Goal: Task Accomplishment & Management: Use online tool/utility

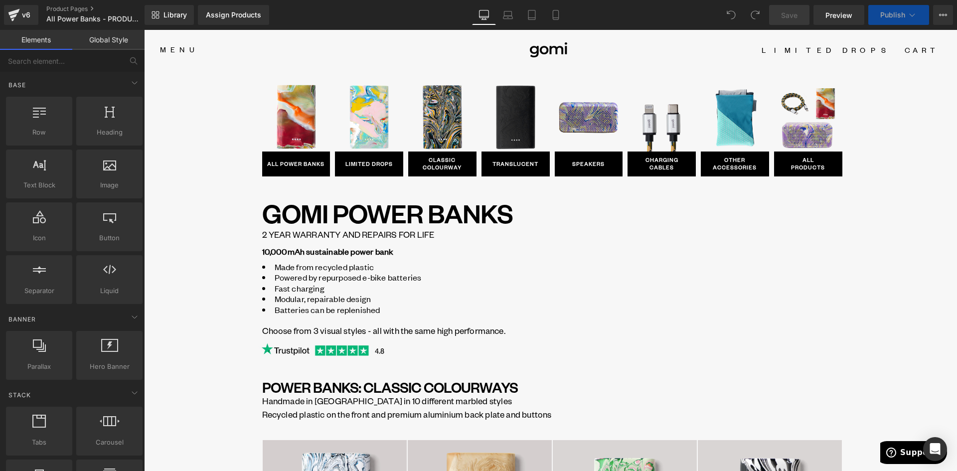
drag, startPoint x: 469, startPoint y: 218, endPoint x: 439, endPoint y: 129, distance: 94.8
click at [469, 218] on h1 "GOMI POWER BANKS" at bounding box center [552, 212] width 580 height 23
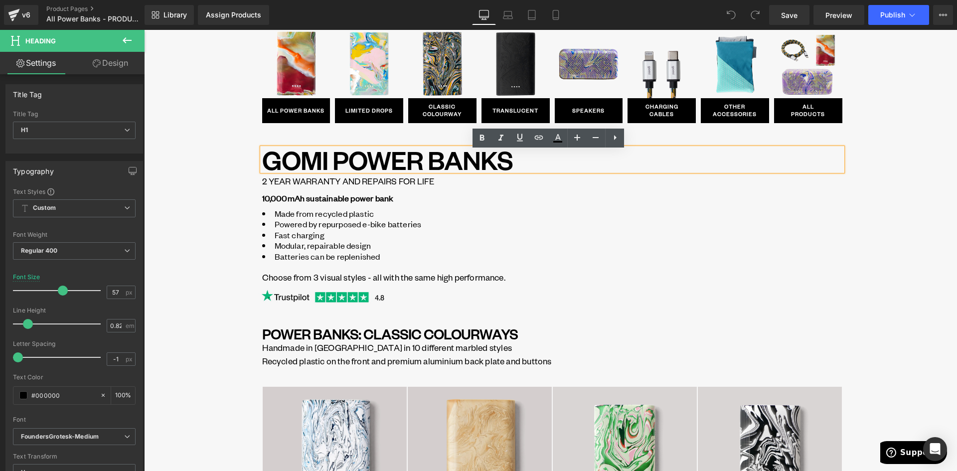
scroll to position [50, 0]
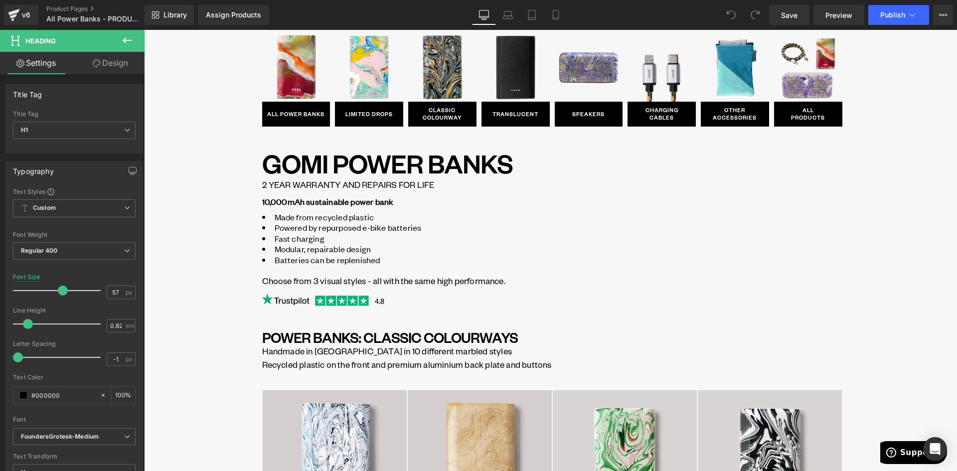
click at [123, 40] on icon at bounding box center [127, 40] width 9 height 6
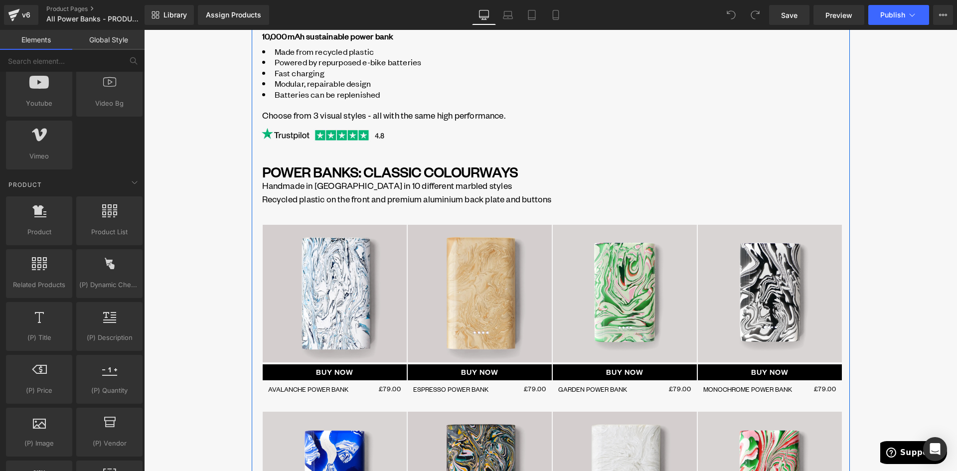
scroll to position [249, 0]
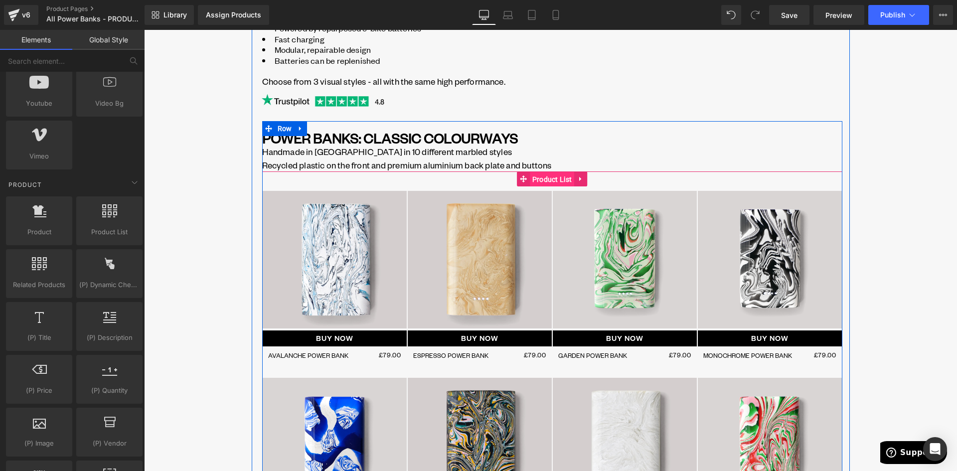
click at [559, 179] on span "Product List" at bounding box center [552, 179] width 45 height 15
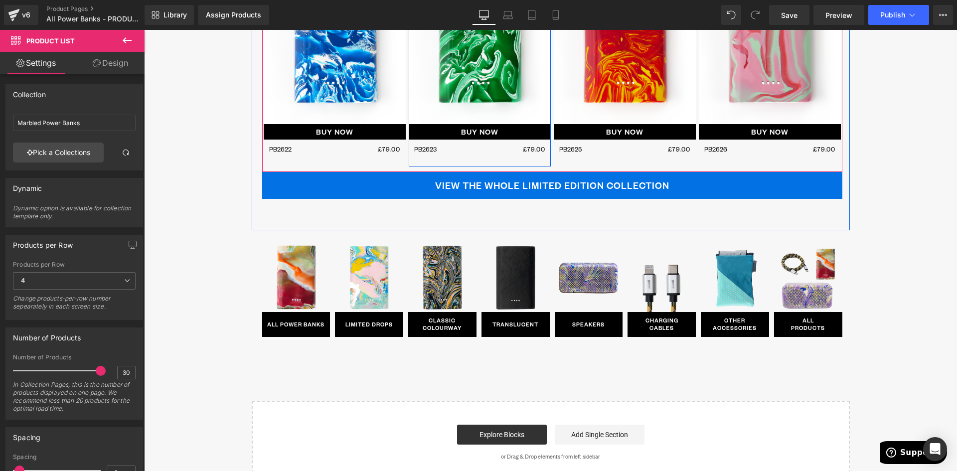
scroll to position [3545, 0]
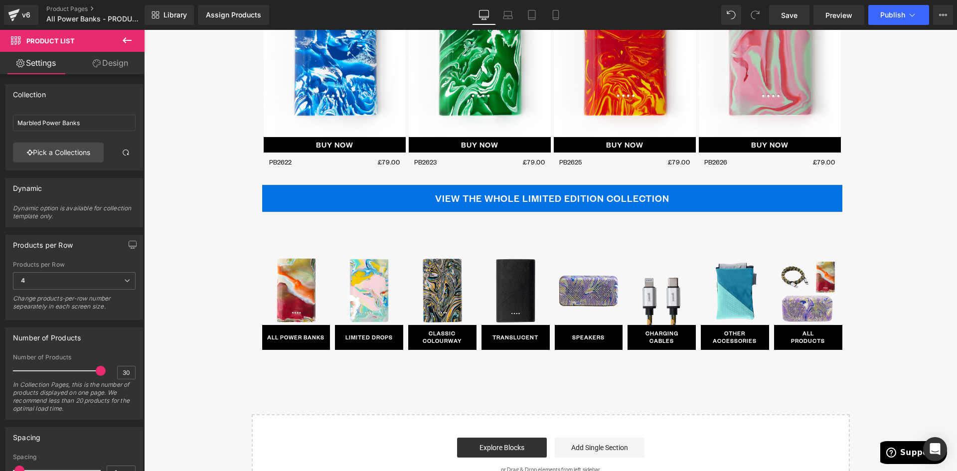
click at [126, 39] on icon at bounding box center [127, 40] width 12 height 12
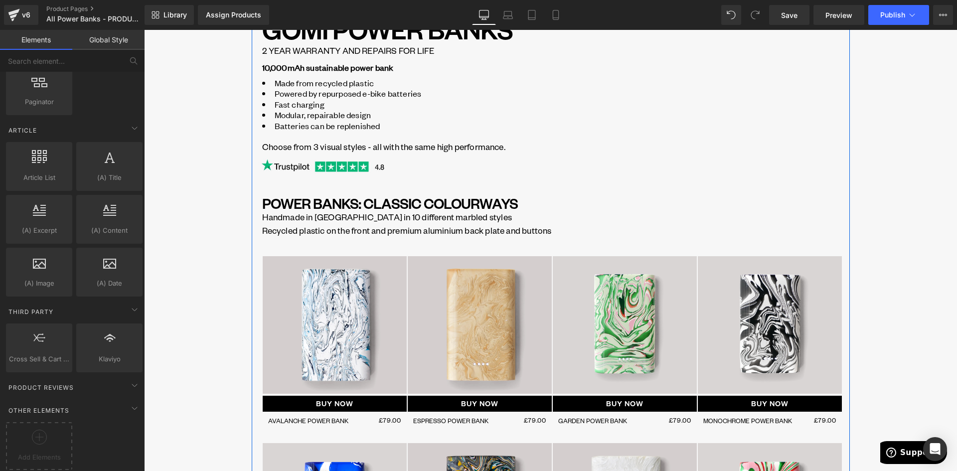
scroll to position [199, 0]
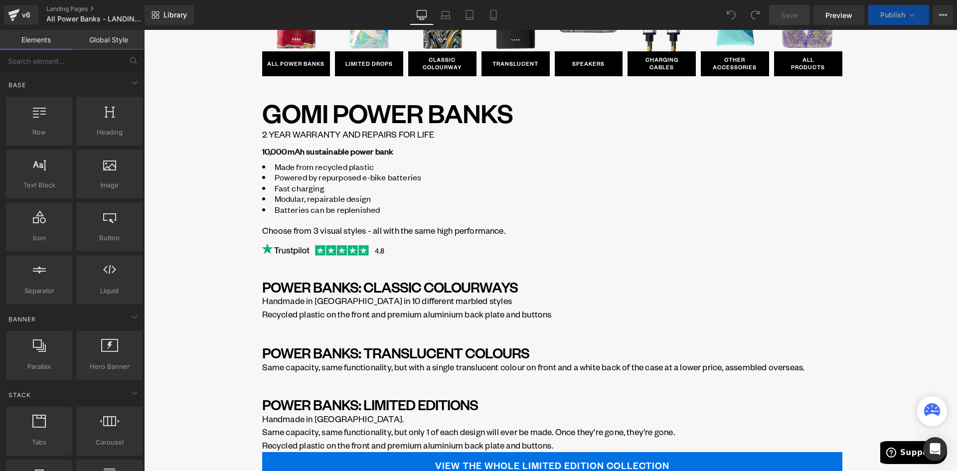
scroll to position [100, 0]
click at [904, 124] on div "Image ALL POWER BANKS Button Row Image LIMITED DROPS Button Row Image CLASSIC C…" at bounding box center [550, 366] width 813 height 793
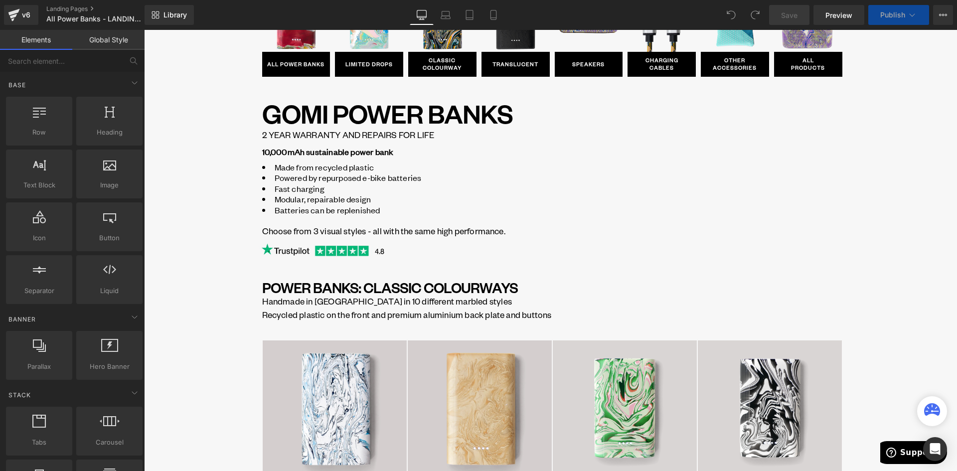
scroll to position [299, 0]
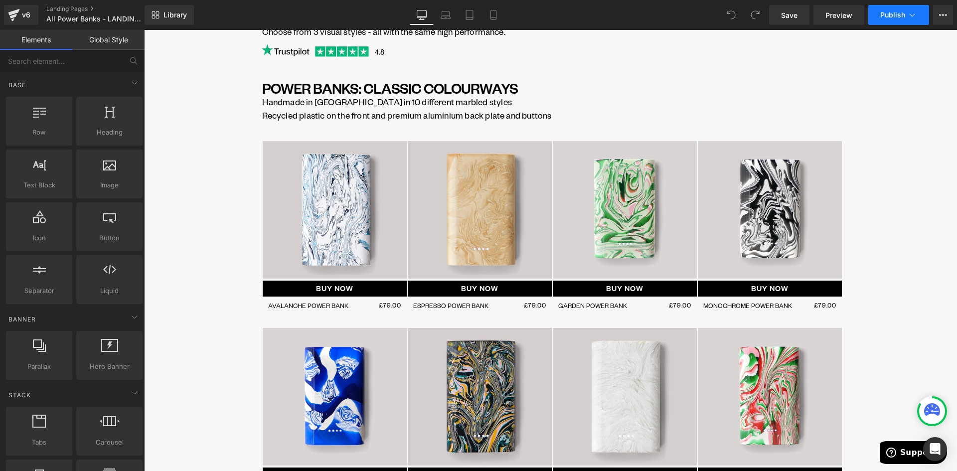
click at [885, 12] on span "Publish" at bounding box center [892, 15] width 25 height 8
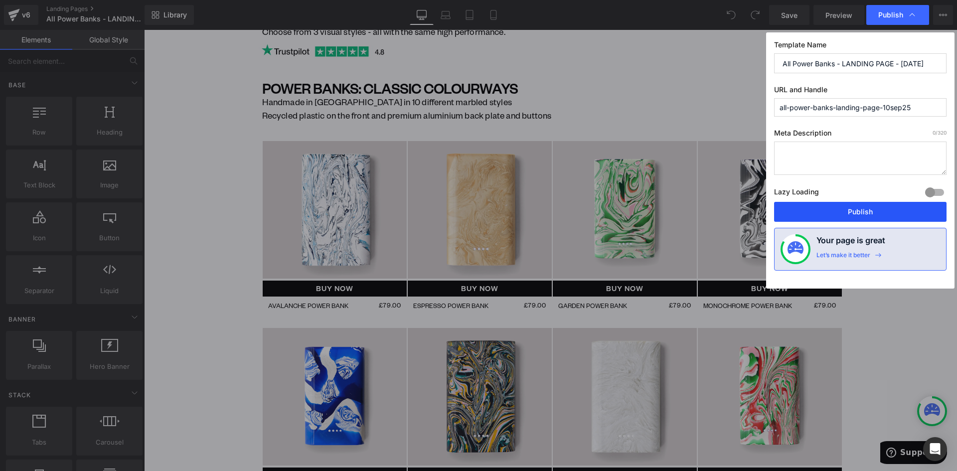
click at [854, 205] on button "Publish" at bounding box center [860, 212] width 173 height 20
